Goal: Task Accomplishment & Management: Manage account settings

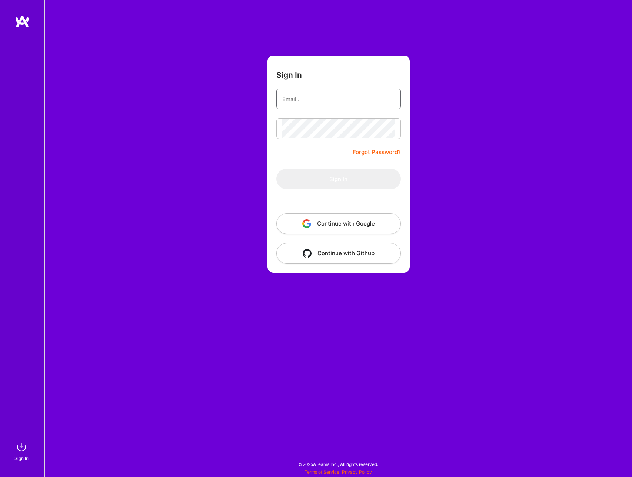
type input "[EMAIL_ADDRESS][DOMAIN_NAME]"
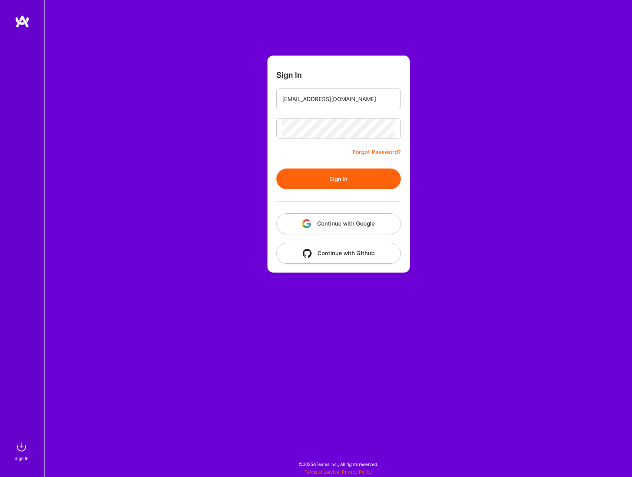
click at [336, 184] on button "Sign In" at bounding box center [339, 179] width 125 height 21
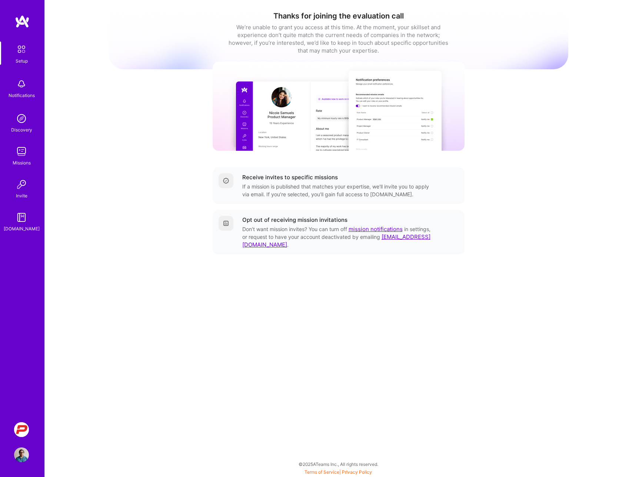
click at [24, 426] on img at bounding box center [21, 430] width 15 height 15
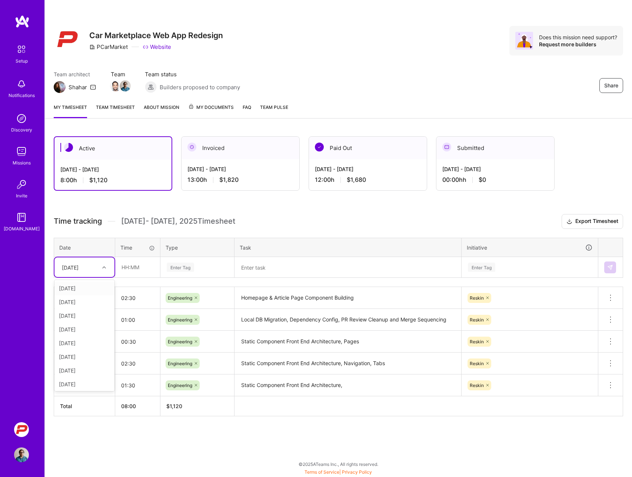
click at [103, 269] on icon at bounding box center [104, 268] width 4 height 4
click at [79, 332] on div "[DATE]" at bounding box center [84, 330] width 60 height 14
click at [131, 271] on input "text" at bounding box center [138, 268] width 44 height 20
type input "01:00"
click at [177, 267] on div "Enter Tag" at bounding box center [180, 267] width 27 height 11
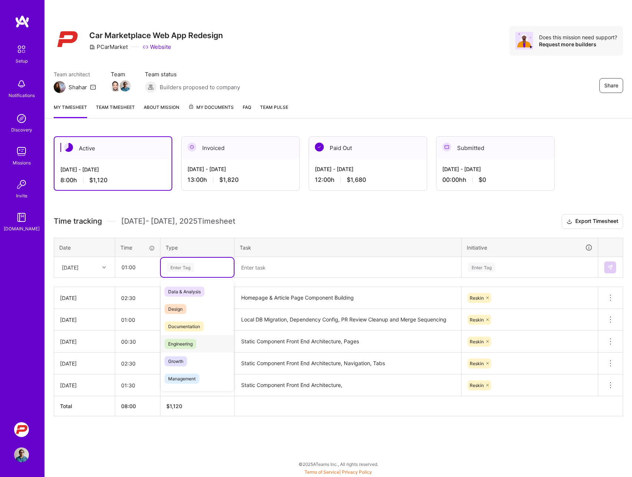
click at [175, 347] on span "Engineering" at bounding box center [181, 344] width 32 height 10
click at [246, 268] on textarea at bounding box center [347, 267] width 225 height 19
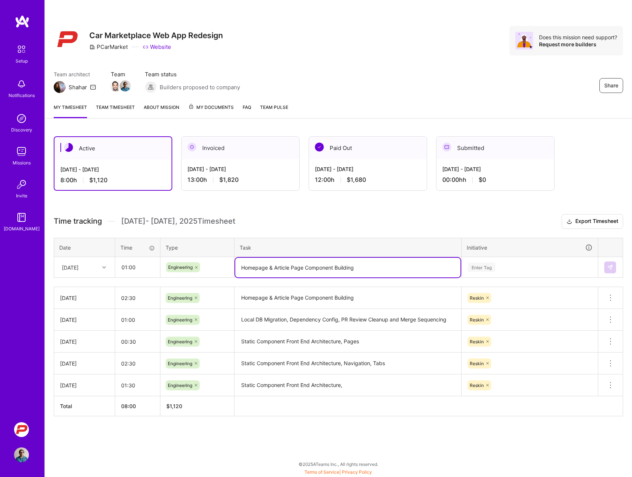
type textarea "Homepage & Article Page Component Building"
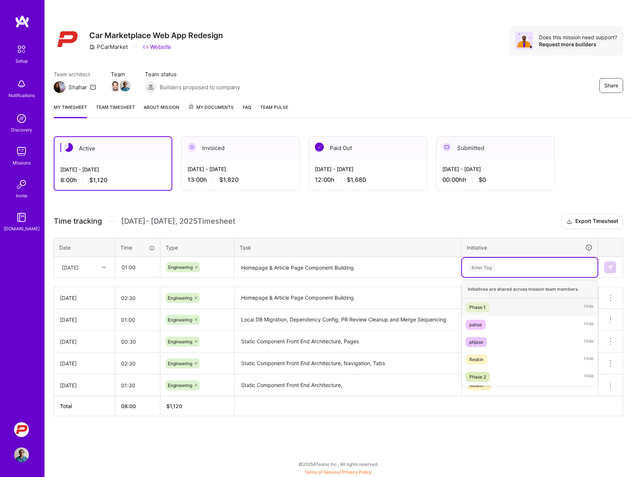
click at [477, 266] on div "Enter Tag" at bounding box center [481, 267] width 27 height 11
click at [478, 357] on div "Reskin" at bounding box center [477, 360] width 14 height 8
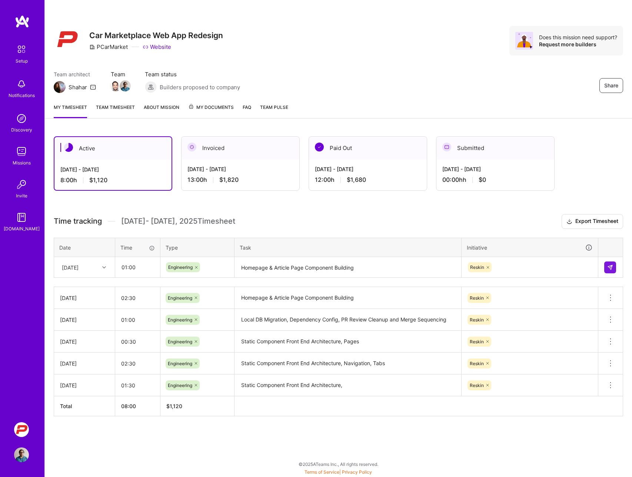
click at [463, 417] on table "[DATE] 02:30 Engineering Homepage & Article Page Component Building Reskin Dele…" at bounding box center [339, 352] width 570 height 130
click at [609, 271] on button at bounding box center [611, 268] width 12 height 12
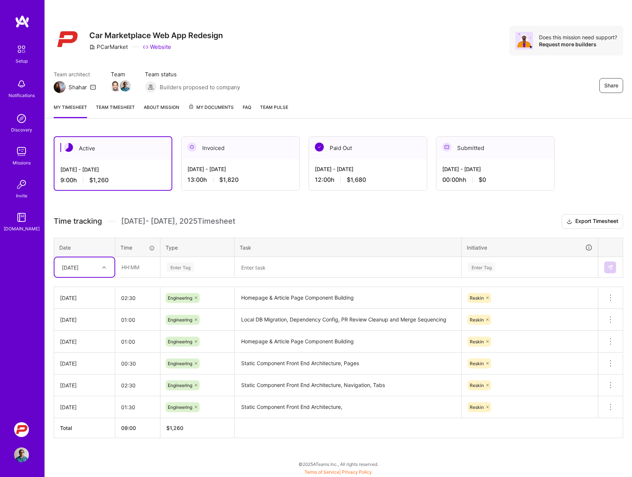
click at [96, 340] on div "[DATE]" at bounding box center [84, 342] width 49 height 8
click at [608, 343] on icon at bounding box center [610, 341] width 9 height 9
click at [595, 356] on button "Delete row" at bounding box center [592, 354] width 39 height 18
click at [103, 270] on div at bounding box center [104, 268] width 11 height 10
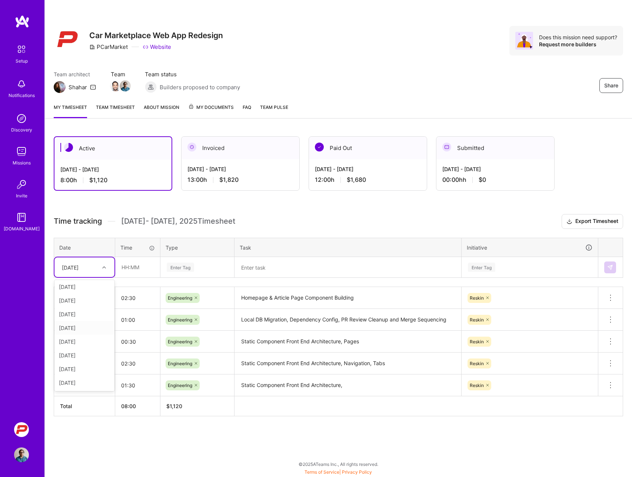
click at [77, 328] on div "[DATE]" at bounding box center [84, 328] width 60 height 14
click at [105, 269] on icon at bounding box center [104, 268] width 4 height 4
click at [82, 302] on div "[DATE]" at bounding box center [84, 302] width 60 height 14
click at [127, 269] on input "text" at bounding box center [138, 268] width 44 height 20
click at [109, 266] on div at bounding box center [104, 268] width 11 height 10
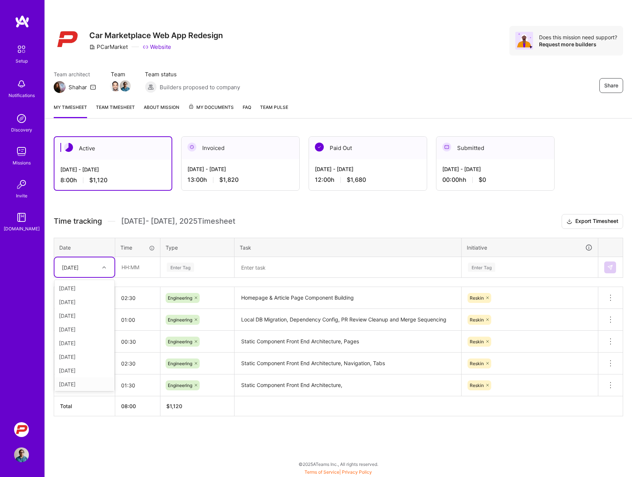
click at [73, 386] on div "[DATE]" at bounding box center [84, 385] width 60 height 14
click at [133, 270] on input "text" at bounding box center [138, 268] width 44 height 20
type input "02:00"
click at [181, 268] on div "Enter Tag" at bounding box center [180, 267] width 27 height 11
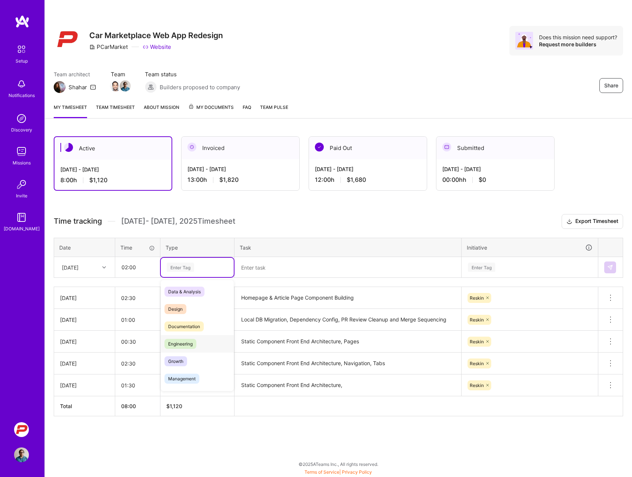
click at [176, 345] on span "Engineering" at bounding box center [181, 344] width 32 height 10
click at [250, 265] on textarea at bounding box center [347, 268] width 225 height 20
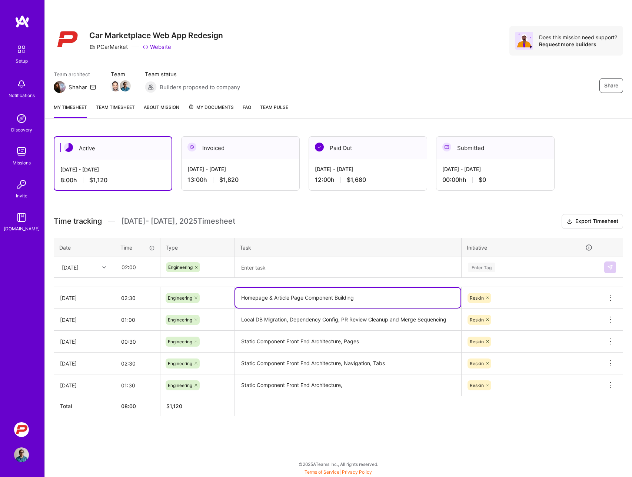
drag, startPoint x: 355, startPoint y: 299, endPoint x: 225, endPoint y: 298, distance: 130.5
click at [225, 298] on tr "[DATE] 02:30 Engineering Homepage & Article Page Component Building Reskin Dele…" at bounding box center [338, 298] width 569 height 22
click at [256, 268] on textarea at bounding box center [347, 268] width 225 height 20
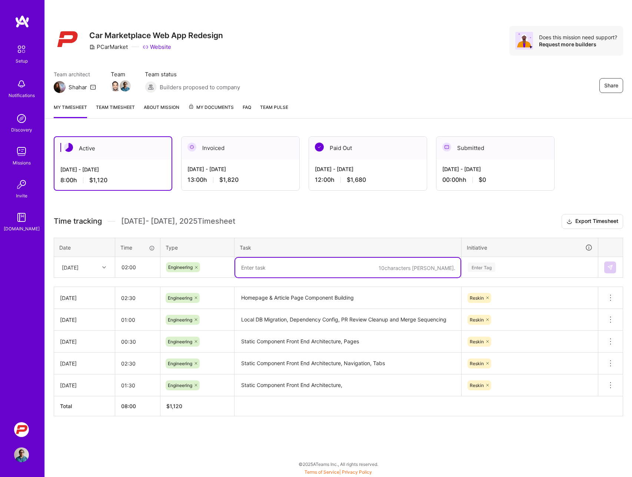
paste textarea "Homepage & Article Page Component Building"
type textarea "Homepage & Article Page Component Building"
click at [479, 267] on div "Enter Tag" at bounding box center [481, 267] width 27 height 11
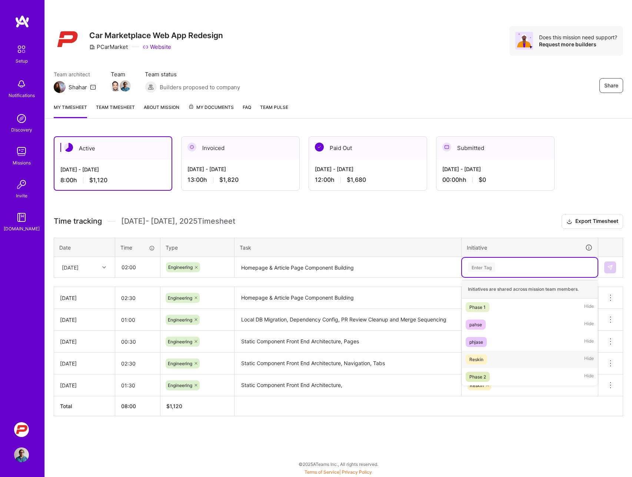
click at [477, 359] on div "Reskin" at bounding box center [477, 360] width 14 height 8
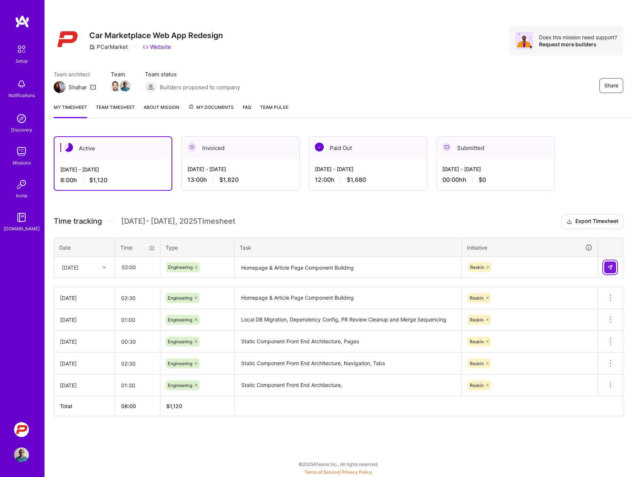
click at [607, 265] on button at bounding box center [611, 268] width 12 height 12
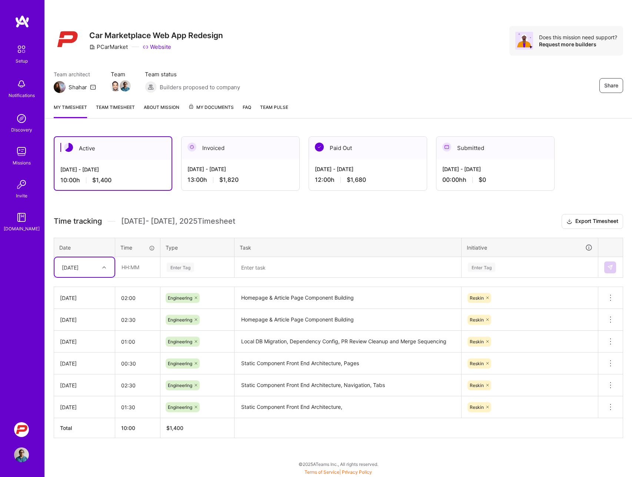
click at [108, 263] on div at bounding box center [104, 268] width 11 height 10
click at [77, 330] on div "[DATE]" at bounding box center [84, 330] width 60 height 14
click at [124, 271] on input "text" at bounding box center [138, 268] width 44 height 20
type input "01:00"
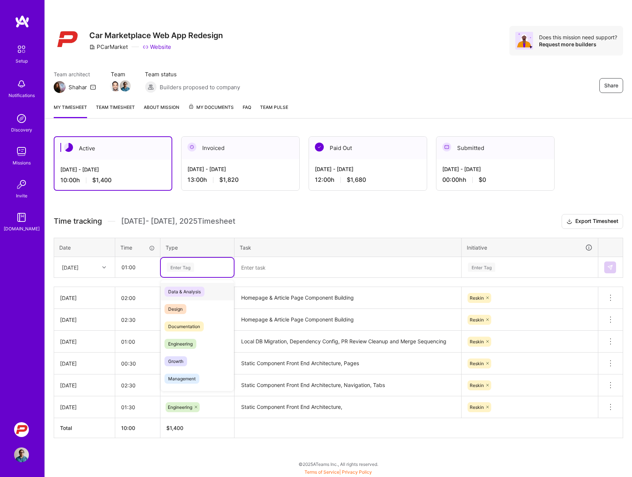
click at [182, 269] on div "Enter Tag" at bounding box center [180, 267] width 27 height 11
click at [181, 343] on span "Engineering" at bounding box center [181, 344] width 32 height 10
click at [282, 296] on textarea "Homepage & Article Page Component Building" at bounding box center [347, 298] width 225 height 20
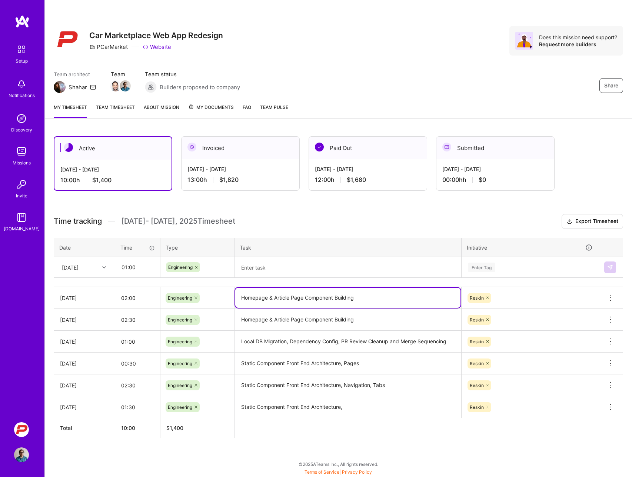
click at [282, 296] on textarea "Homepage & Article Page Component Building" at bounding box center [347, 298] width 225 height 20
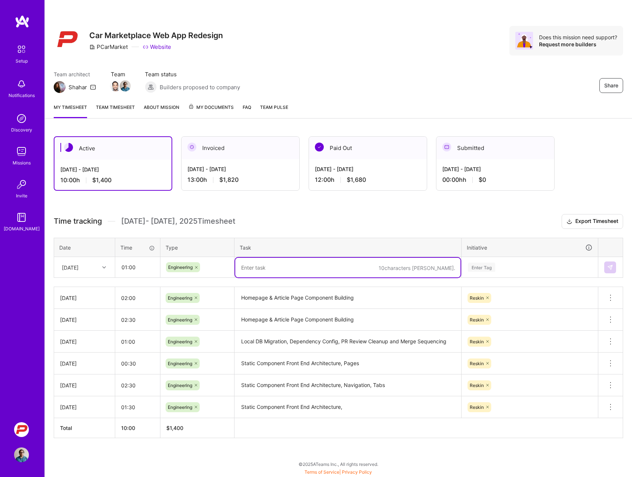
click at [254, 268] on textarea at bounding box center [347, 268] width 225 height 20
paste textarea "Homepage & Article Page Component Building"
type textarea "Homepage & Article Page Component Building"
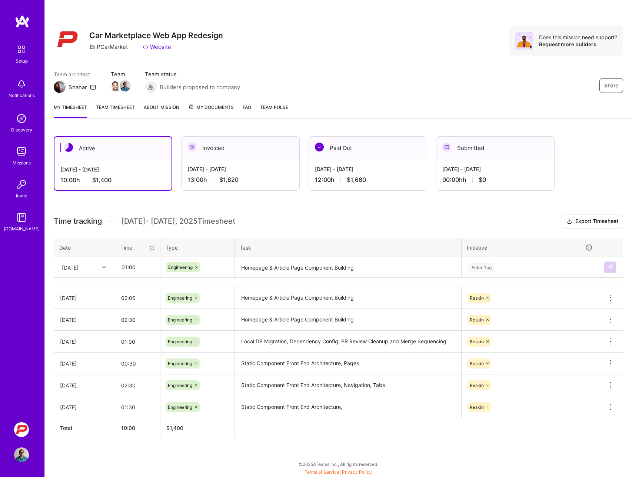
click at [296, 247] on th "Task" at bounding box center [348, 247] width 227 height 19
click at [479, 267] on div "Enter Tag" at bounding box center [481, 267] width 27 height 11
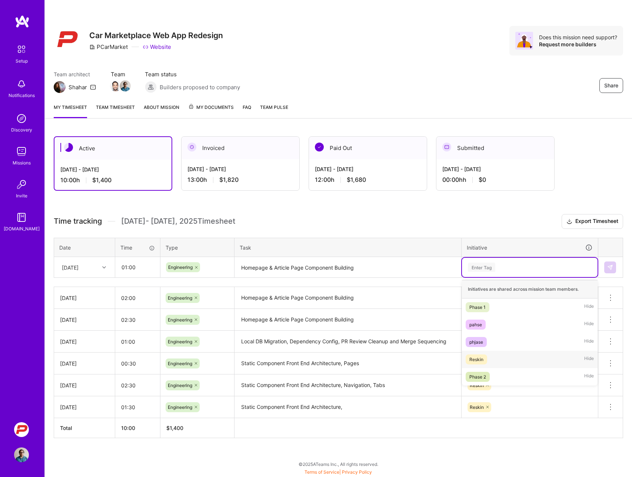
click at [475, 361] on div "Reskin" at bounding box center [477, 360] width 14 height 8
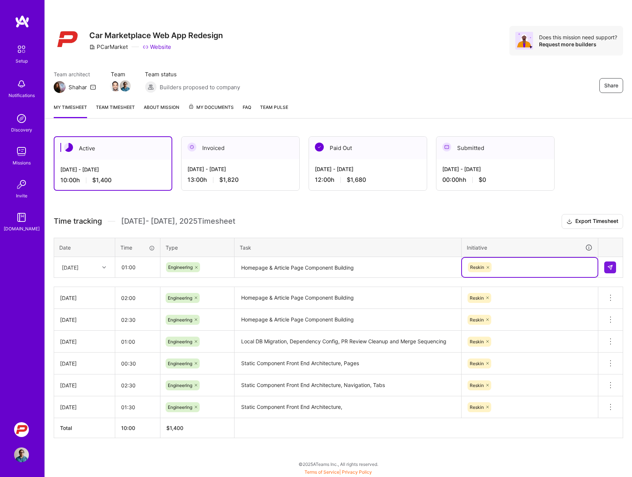
click at [621, 247] on th at bounding box center [611, 247] width 25 height 19
click at [612, 263] on button at bounding box center [611, 268] width 12 height 12
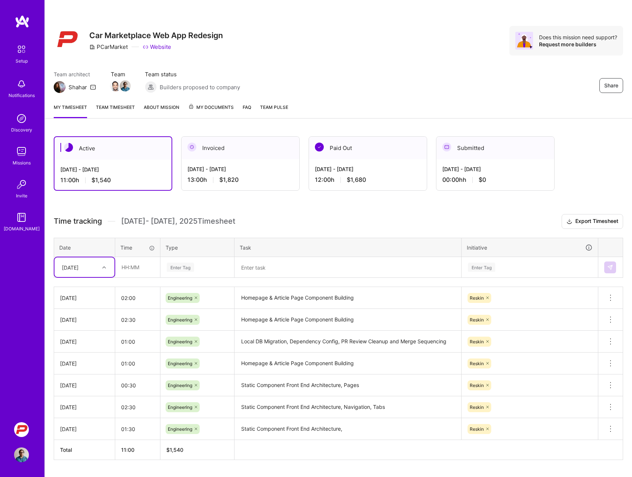
click at [610, 361] on icon at bounding box center [610, 363] width 9 height 9
click at [594, 375] on button "Delete row" at bounding box center [592, 376] width 39 height 18
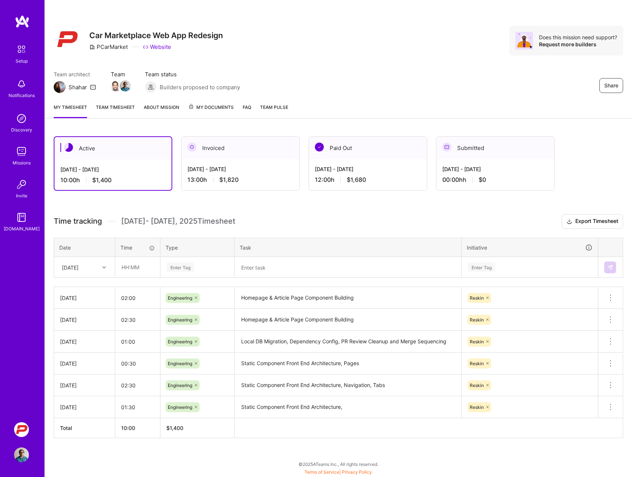
click at [105, 267] on icon at bounding box center [104, 268] width 4 height 4
click at [81, 360] on div "[DATE]" at bounding box center [84, 358] width 60 height 14
click at [133, 271] on input "text" at bounding box center [138, 268] width 44 height 20
type input "01:00"
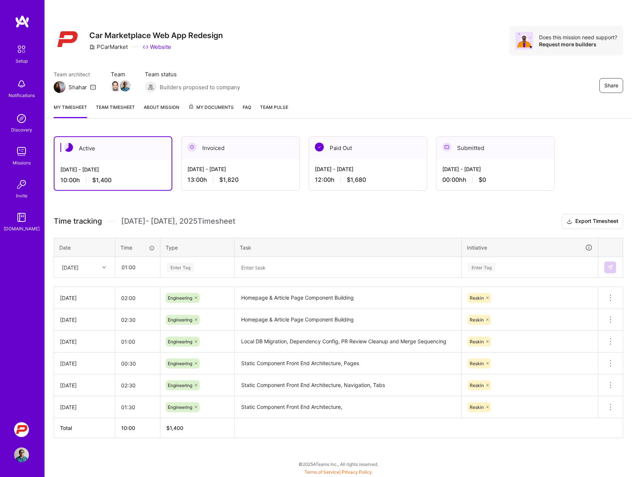
click at [182, 269] on div "Enter Tag" at bounding box center [180, 267] width 27 height 11
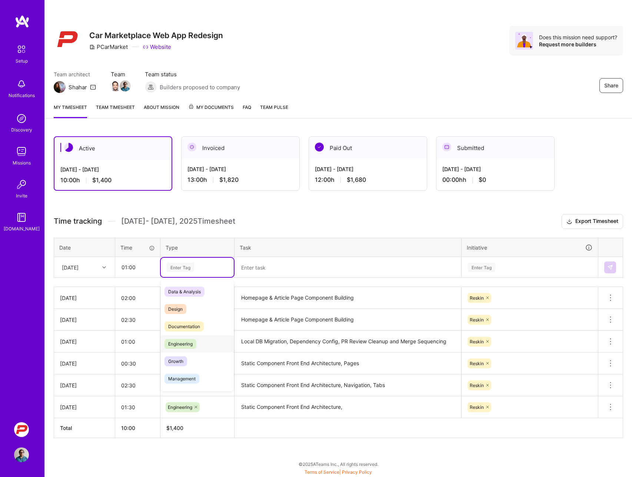
click at [182, 342] on span "Engineering" at bounding box center [181, 344] width 32 height 10
click at [282, 295] on textarea "Homepage & Article Page Component Building" at bounding box center [347, 298] width 225 height 20
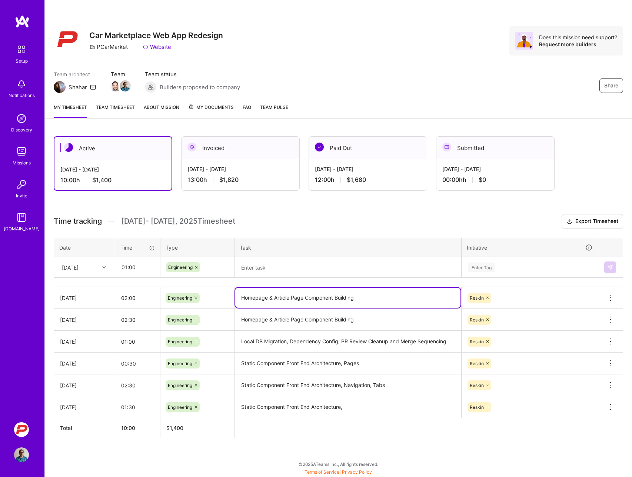
click at [282, 295] on textarea "Homepage & Article Page Component Building" at bounding box center [347, 298] width 225 height 20
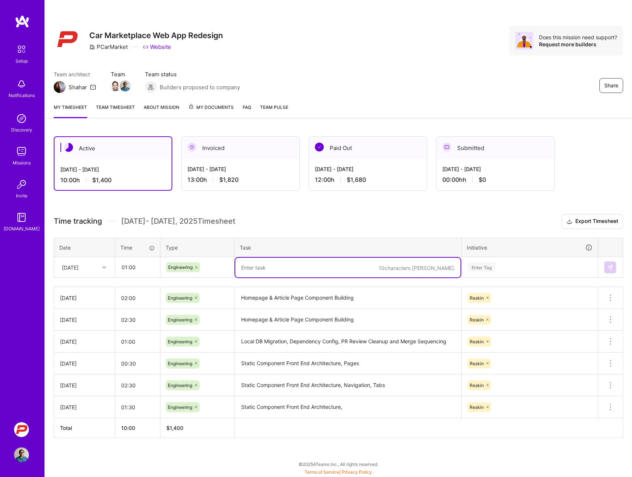
click at [252, 270] on textarea at bounding box center [347, 268] width 225 height 20
paste textarea "Homepage & Article Page Component Building"
type textarea "Homepage & Article Page Component Building"
click at [479, 269] on div "Enter Tag" at bounding box center [481, 267] width 27 height 11
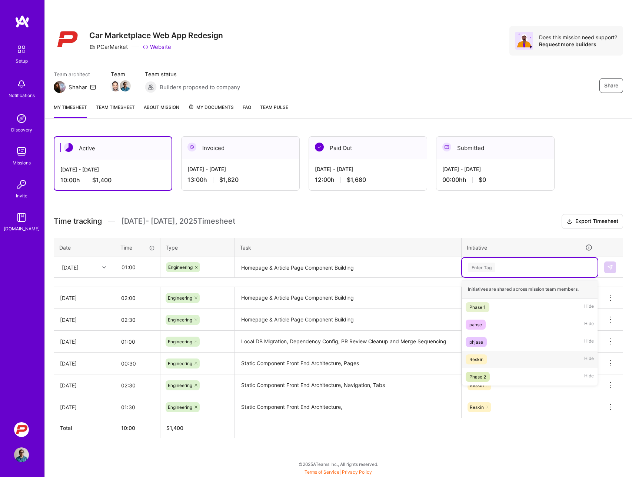
click at [478, 357] on div "Reskin" at bounding box center [477, 360] width 14 height 8
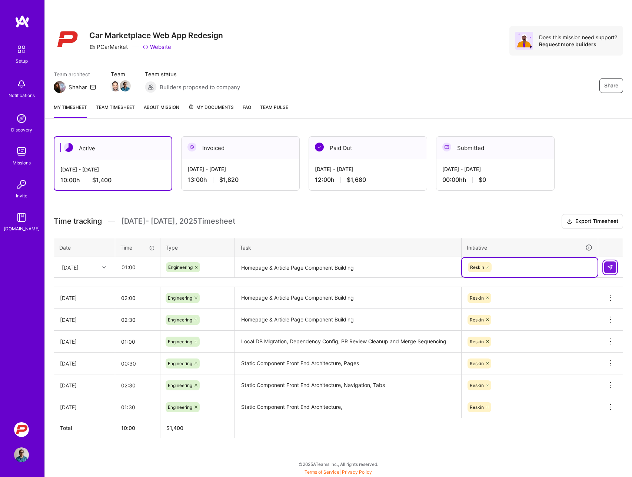
click at [611, 267] on img at bounding box center [611, 268] width 6 height 6
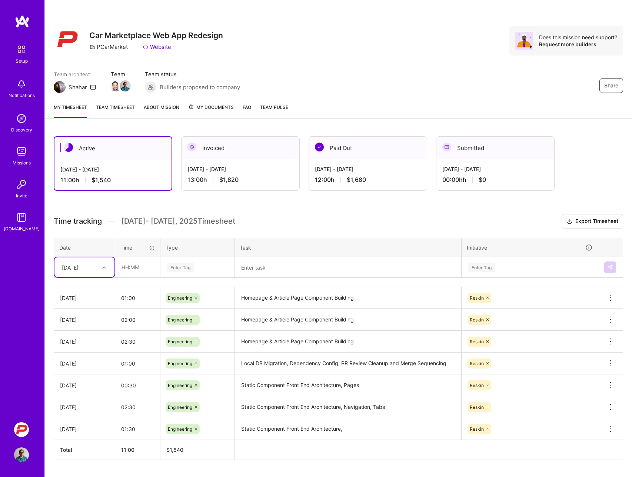
click at [105, 267] on icon at bounding box center [104, 268] width 4 height 4
click at [75, 346] on div "[DATE]" at bounding box center [84, 344] width 60 height 14
click at [140, 268] on input "text" at bounding box center [138, 268] width 44 height 20
type input "01:00"
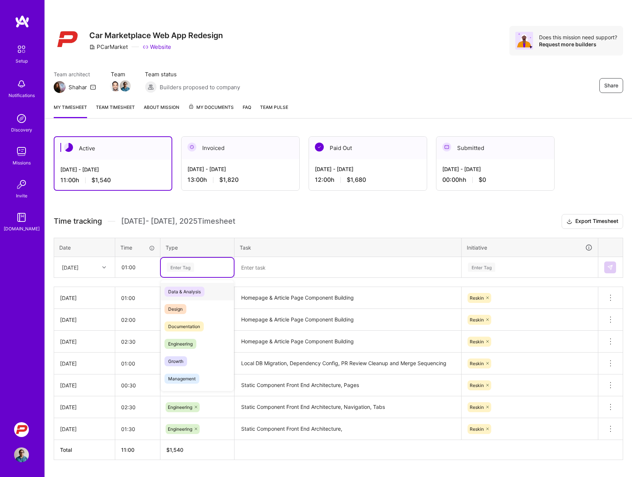
click at [176, 269] on div "Enter Tag" at bounding box center [180, 267] width 27 height 11
click at [167, 313] on span "Design" at bounding box center [176, 309] width 22 height 10
click at [257, 270] on textarea at bounding box center [347, 268] width 225 height 20
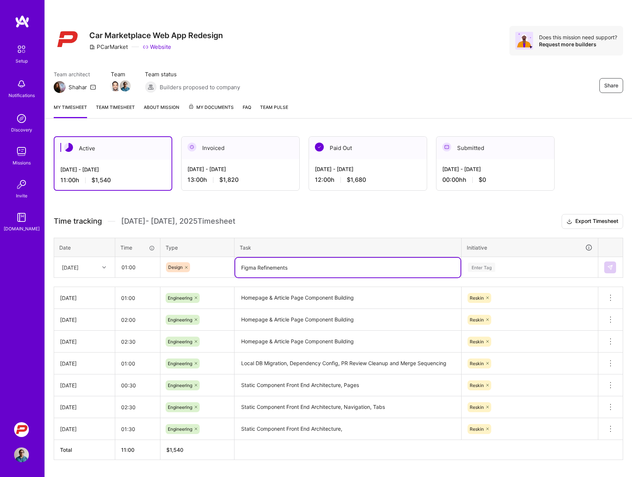
type textarea "Figma Refinements"
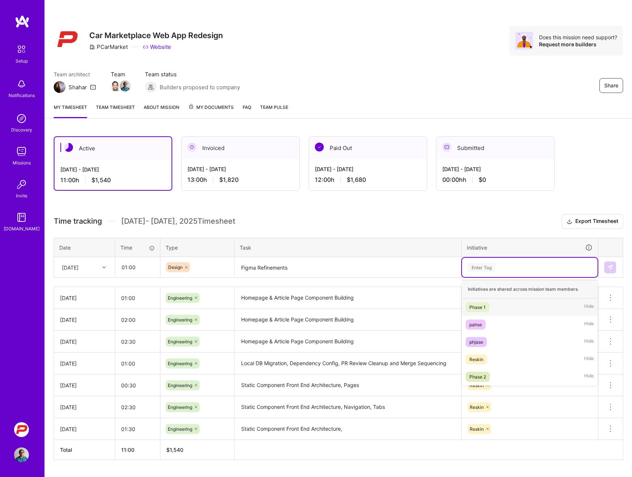
click at [480, 268] on div "Enter Tag" at bounding box center [481, 267] width 27 height 11
click at [480, 358] on div "Reskin" at bounding box center [477, 360] width 14 height 8
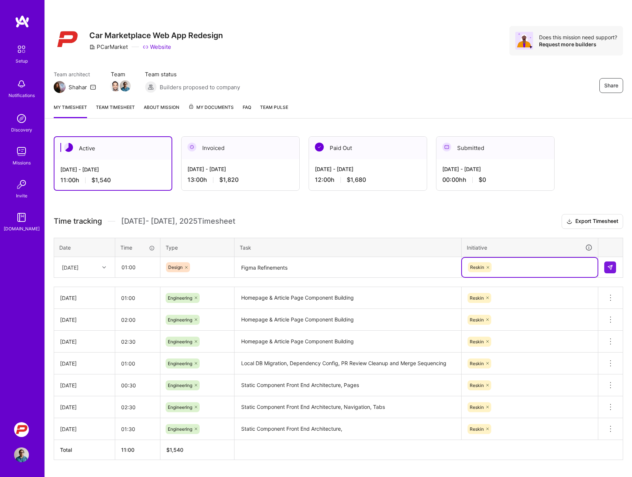
click at [426, 247] on th "Task" at bounding box center [348, 247] width 227 height 19
click at [610, 268] on img at bounding box center [611, 268] width 6 height 6
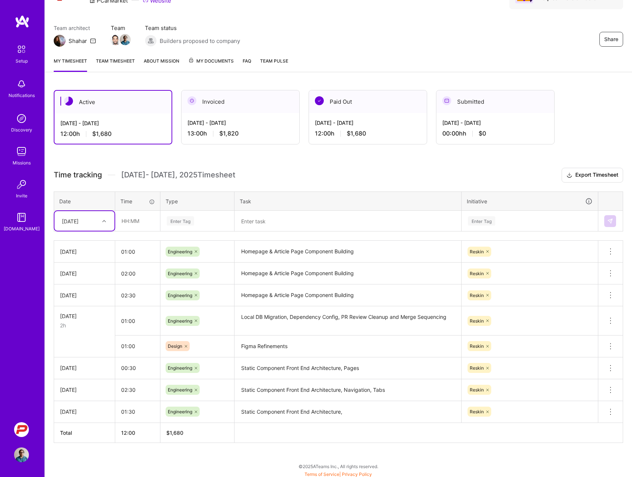
scroll to position [47, 0]
click at [612, 345] on icon at bounding box center [610, 345] width 9 height 9
click at [593, 360] on button "Delete row" at bounding box center [592, 359] width 39 height 18
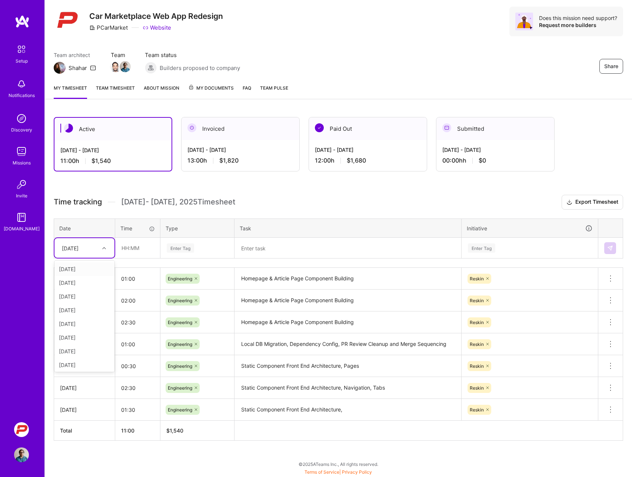
click at [106, 245] on div at bounding box center [104, 249] width 11 height 10
click at [82, 343] on div "[DATE]" at bounding box center [84, 338] width 60 height 14
click at [127, 247] on input "text" at bounding box center [138, 248] width 44 height 20
type input "01:00"
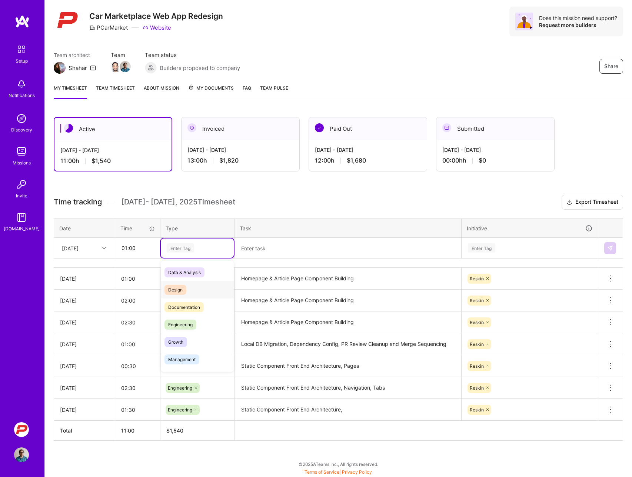
click at [171, 287] on span "Design" at bounding box center [176, 290] width 22 height 10
click at [247, 249] on textarea at bounding box center [347, 249] width 225 height 20
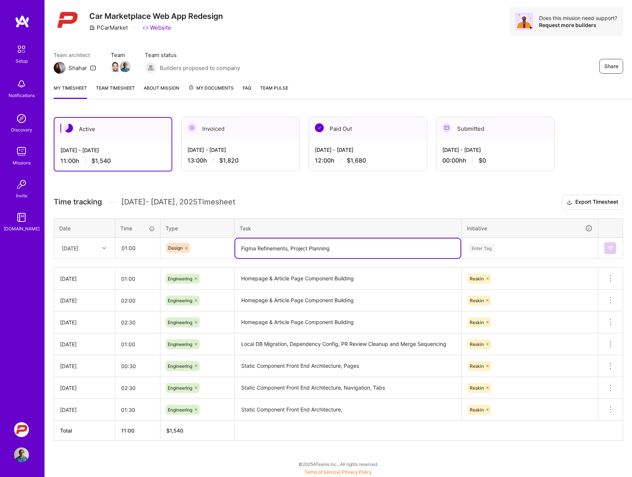
type textarea "Figma Refinements, Project Planning"
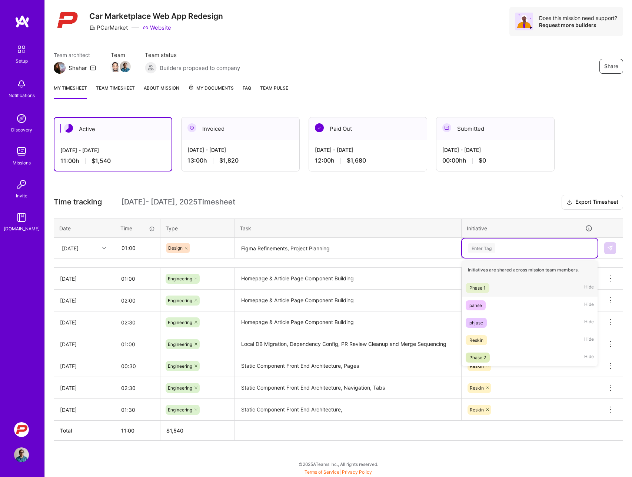
click at [482, 246] on div "Enter Tag" at bounding box center [481, 247] width 27 height 11
click at [477, 337] on div "Reskin" at bounding box center [477, 341] width 14 height 8
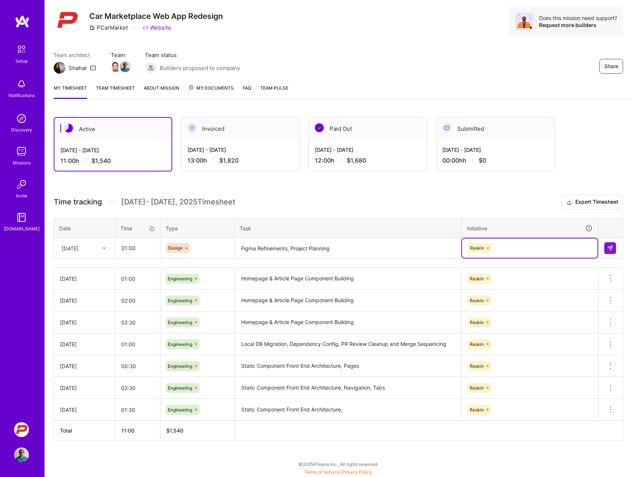
click at [609, 223] on th at bounding box center [611, 228] width 25 height 19
click at [611, 248] on img at bounding box center [611, 248] width 6 height 6
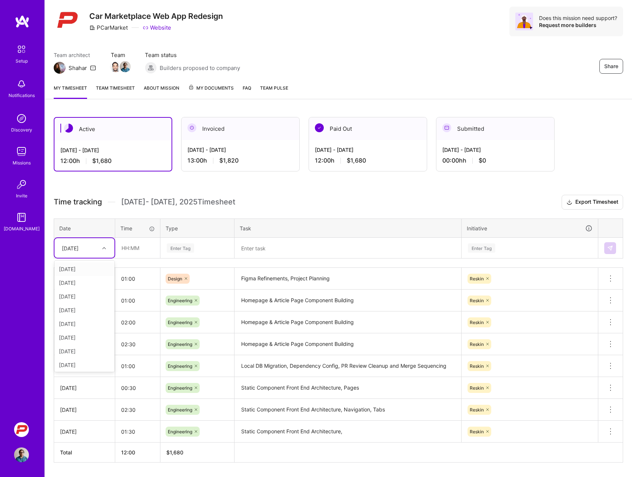
click at [104, 251] on div at bounding box center [104, 249] width 11 height 10
click at [79, 340] on div "[DATE]" at bounding box center [84, 337] width 60 height 14
click at [128, 244] on input "text" at bounding box center [138, 248] width 44 height 20
type input "02:00"
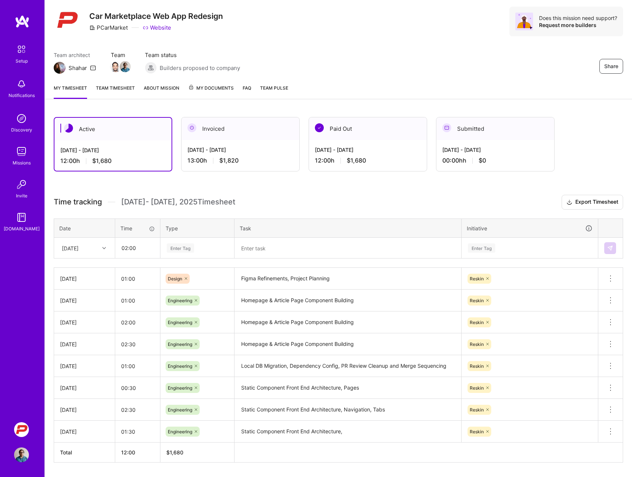
click at [172, 250] on div "Enter Tag" at bounding box center [180, 247] width 27 height 11
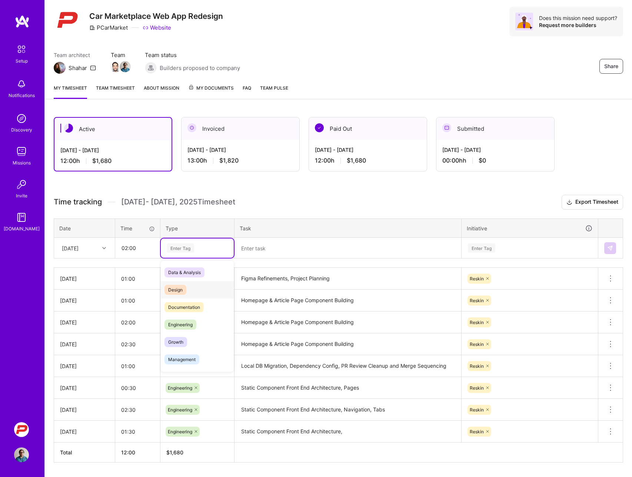
click at [176, 290] on span "Design" at bounding box center [176, 290] width 22 height 10
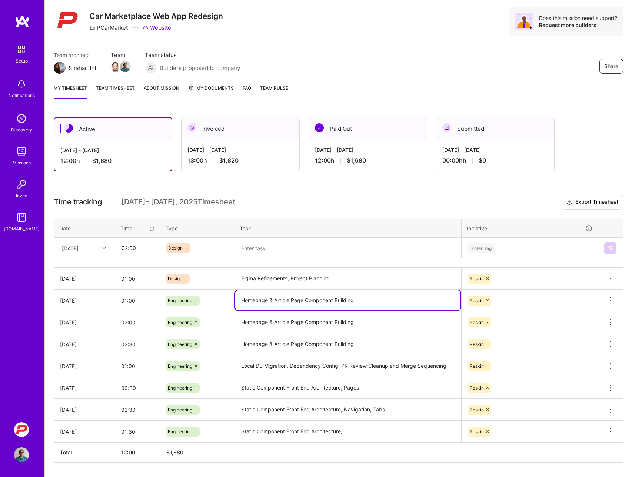
drag, startPoint x: 361, startPoint y: 299, endPoint x: 233, endPoint y: 300, distance: 127.5
click at [233, 300] on tr "[DATE] 01:00 Engineering Homepage & Article Page Component Building Reskin Dele…" at bounding box center [338, 301] width 569 height 22
click at [254, 251] on textarea at bounding box center [347, 249] width 225 height 20
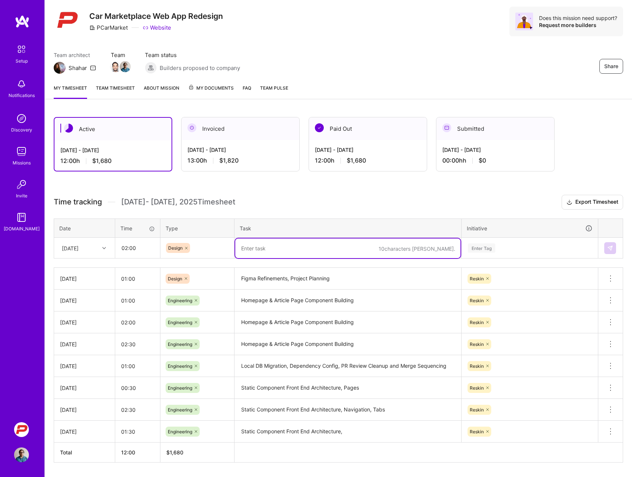
paste textarea "Homepage & Article Page Component Building"
click at [347, 250] on textarea "Homepage & Article Page Component Building" at bounding box center [347, 249] width 225 height 20
type textarea "Homepage & Article Page Component Polish"
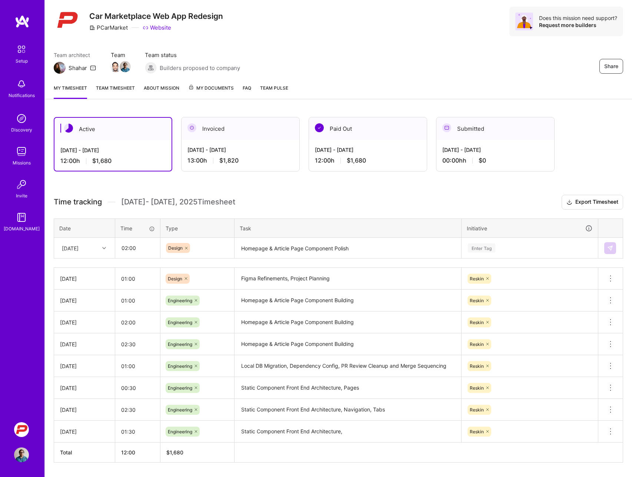
click at [384, 222] on th "Task" at bounding box center [348, 228] width 227 height 19
click at [482, 247] on div "Enter Tag" at bounding box center [481, 247] width 27 height 11
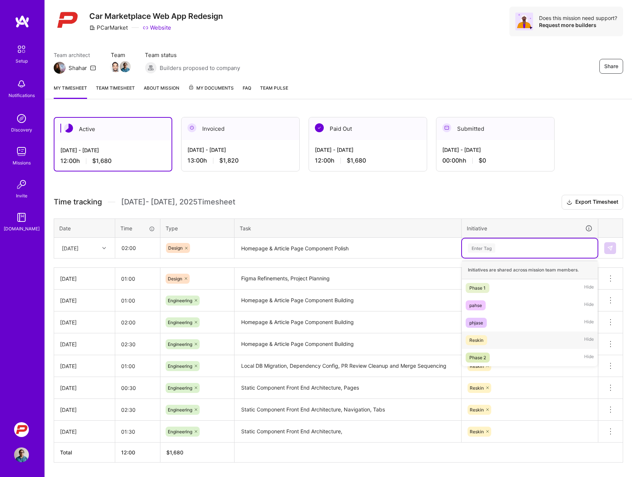
click at [477, 337] on div "Reskin" at bounding box center [477, 341] width 14 height 8
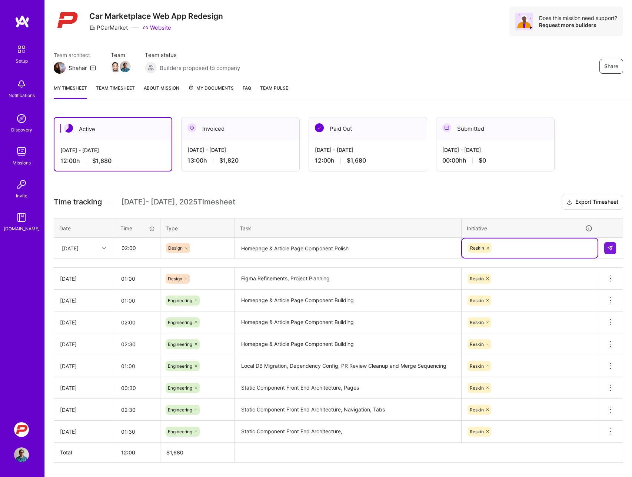
click at [414, 226] on th "Task" at bounding box center [348, 228] width 227 height 19
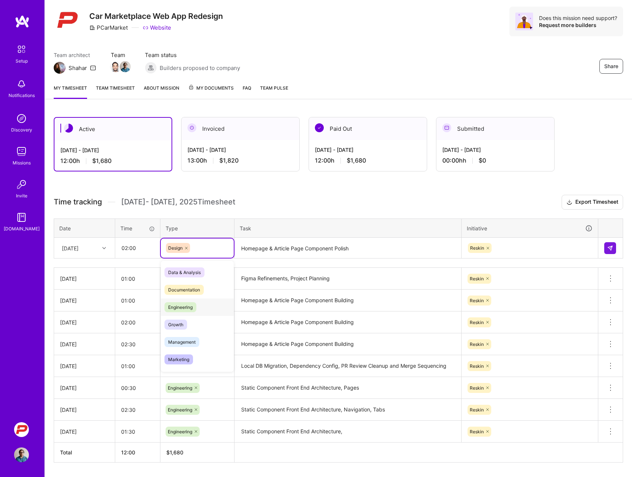
click at [178, 304] on span "Engineering" at bounding box center [181, 307] width 32 height 10
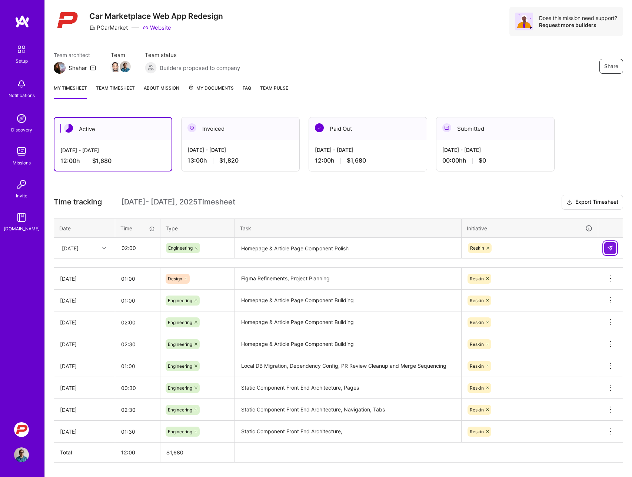
click at [611, 249] on img at bounding box center [611, 248] width 6 height 6
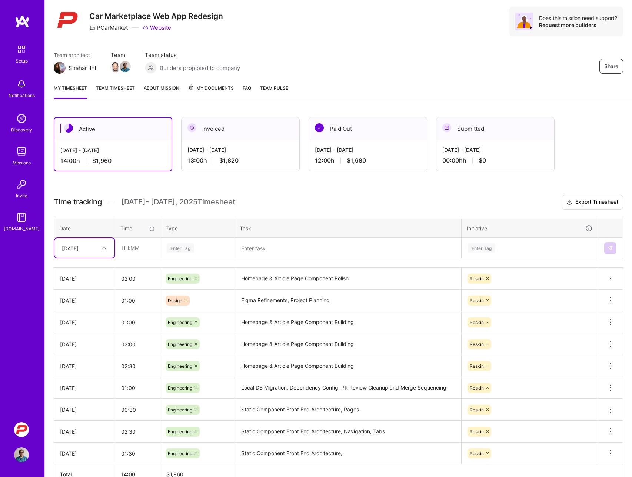
click at [298, 225] on th "Task" at bounding box center [348, 228] width 227 height 19
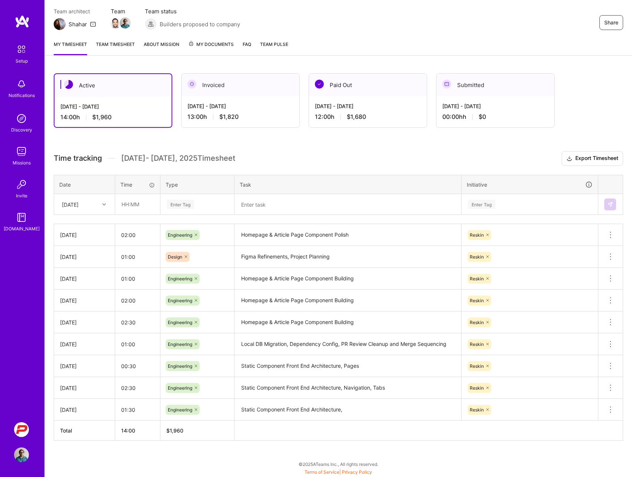
scroll to position [63, 0]
click at [23, 307] on div "Setup Notifications Discovery Missions Invite [DOMAIN_NAME]" at bounding box center [22, 213] width 44 height 397
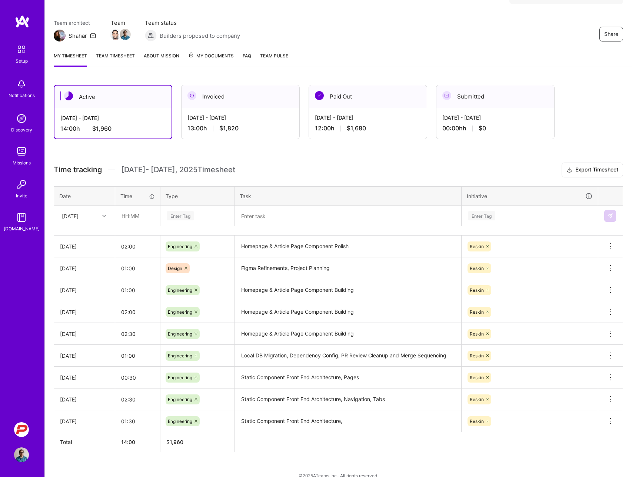
scroll to position [58, 0]
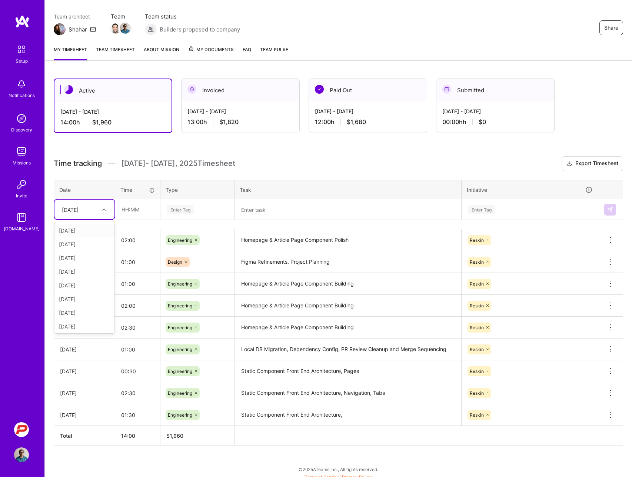
click at [104, 209] on icon at bounding box center [104, 210] width 4 height 4
click at [73, 305] on div "[DATE]" at bounding box center [84, 308] width 60 height 14
click at [125, 209] on input "text" at bounding box center [138, 210] width 44 height 20
type input "01:00"
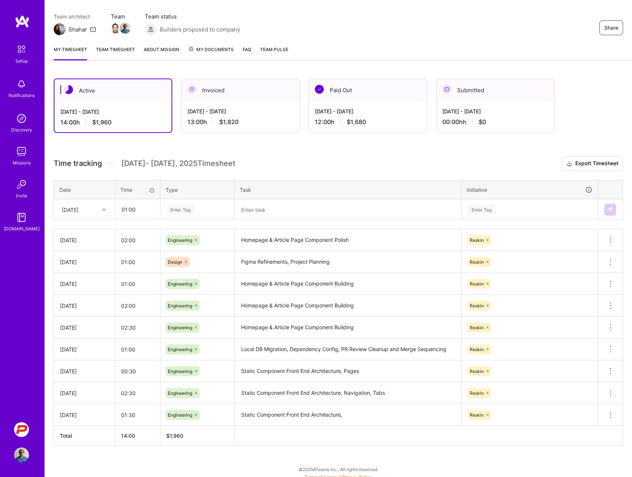
click at [176, 210] on div "Enter Tag" at bounding box center [180, 209] width 27 height 11
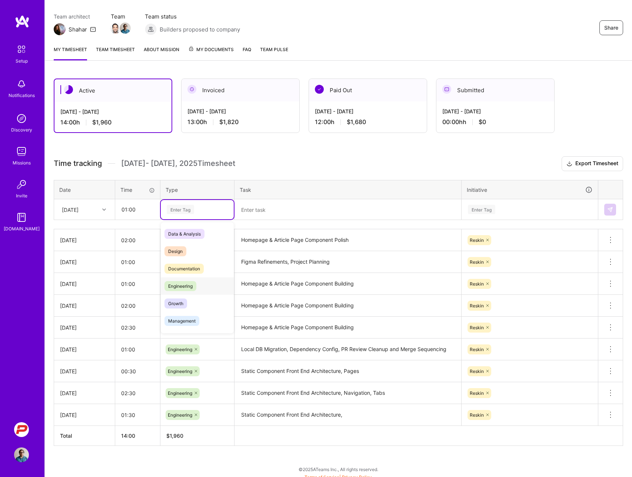
click at [182, 285] on span "Engineering" at bounding box center [181, 286] width 32 height 10
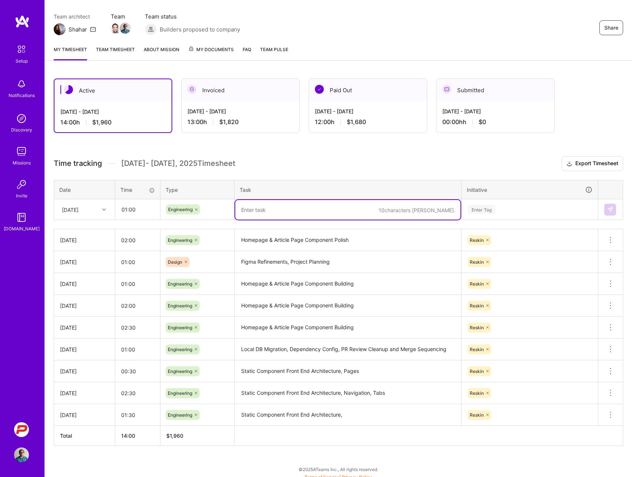
click at [249, 209] on textarea at bounding box center [347, 210] width 225 height 20
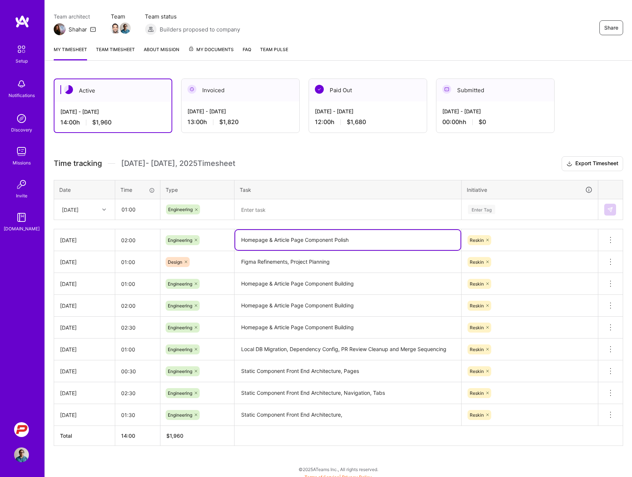
click at [265, 239] on textarea "Homepage & Article Page Component Polish" at bounding box center [347, 240] width 225 height 20
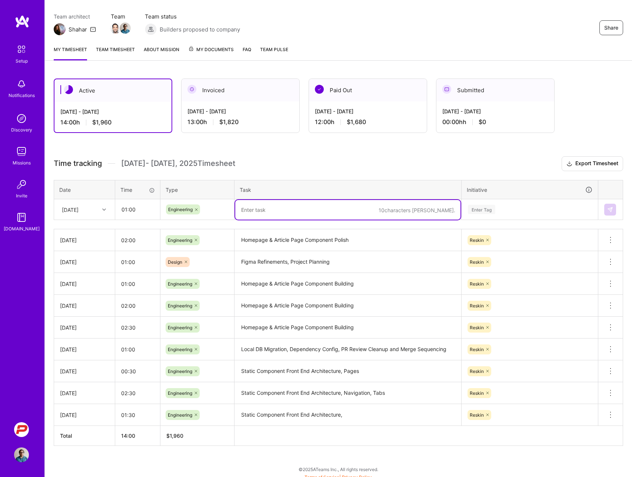
click at [254, 207] on textarea at bounding box center [347, 210] width 225 height 20
paste textarea "Homepage & Article Page Component Polish"
type textarea "Homepage & Article Page Component Polish Followups"
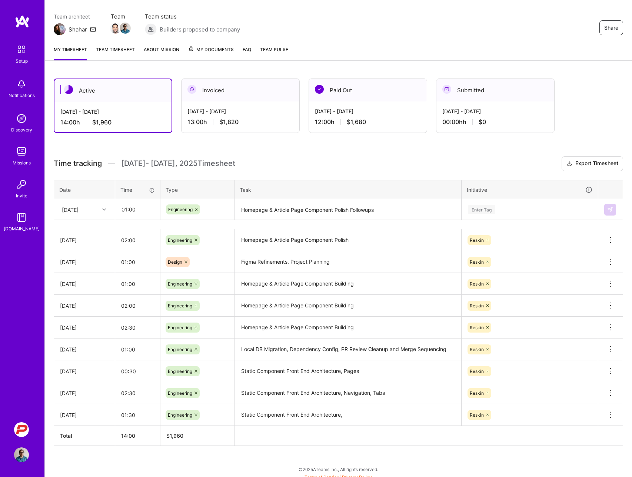
click at [335, 184] on th "Task" at bounding box center [348, 189] width 227 height 19
click at [482, 206] on div "Enter Tag" at bounding box center [481, 209] width 27 height 11
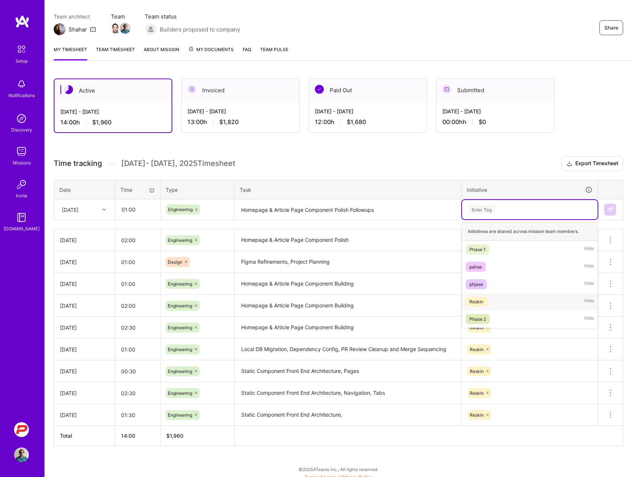
click at [478, 302] on div "Reskin" at bounding box center [477, 302] width 14 height 8
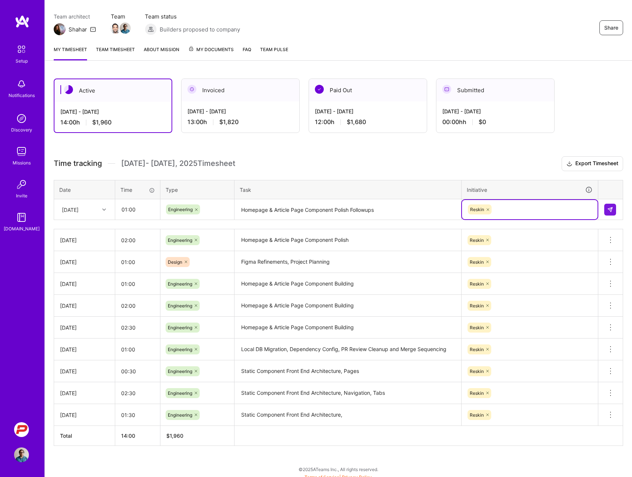
click at [438, 191] on th "Task" at bounding box center [348, 189] width 227 height 19
click at [609, 210] on img at bounding box center [611, 210] width 6 height 6
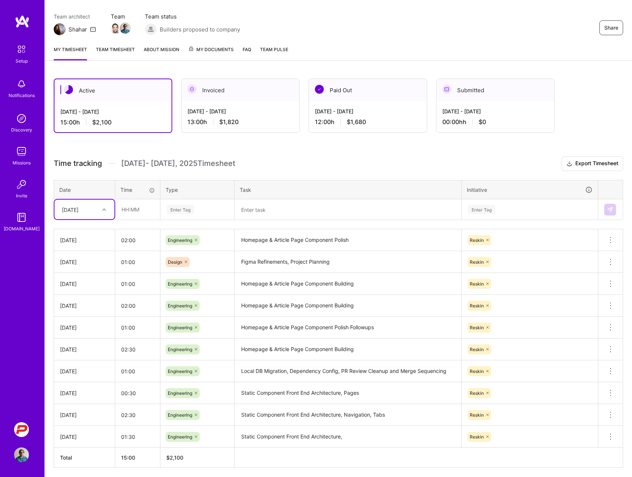
click at [303, 174] on div "Time tracking [DATE] - [DATE] Timesheet Export Timesheet Date Time Type Task In…" at bounding box center [339, 312] width 570 height 312
